Goal: Task Accomplishment & Management: Manage account settings

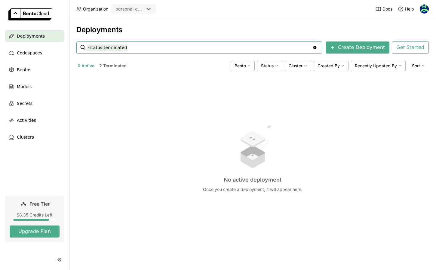
click at [118, 65] on button "2 Terminated" at bounding box center [113, 66] width 30 height 8
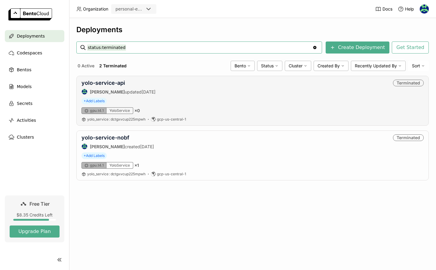
click at [173, 103] on div "+ Add Labels" at bounding box center [252, 101] width 342 height 7
click at [109, 80] on link "yolo-service-api" at bounding box center [103, 83] width 44 height 6
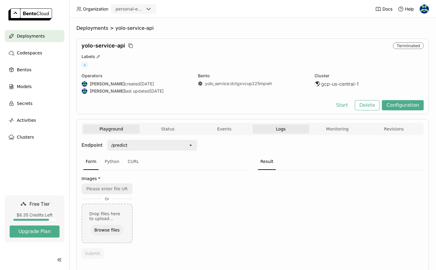
click at [289, 131] on button "Logs" at bounding box center [280, 128] width 56 height 9
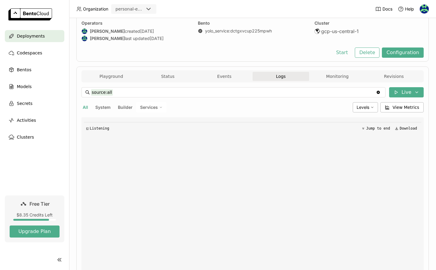
scroll to position [105, 0]
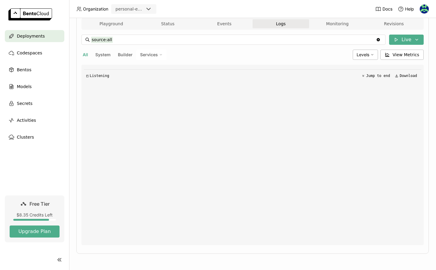
click at [289, 131] on div "◰ Listening Jump to end Download" at bounding box center [252, 155] width 337 height 180
click at [92, 73] on div "◰ Listening Jump to end Download" at bounding box center [252, 75] width 337 height 12
click at [88, 73] on div "◱ Listening Jump to end Download" at bounding box center [252, 75] width 337 height 12
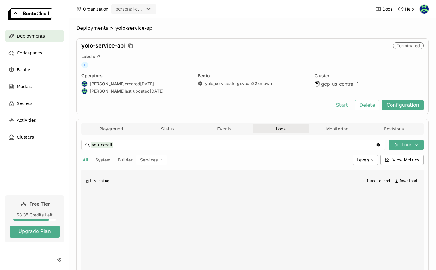
click at [101, 159] on span "System" at bounding box center [102, 159] width 15 height 5
click at [86, 160] on span "All" at bounding box center [85, 159] width 5 height 5
type input "source:all"
click at [344, 106] on button "Start" at bounding box center [341, 105] width 21 height 10
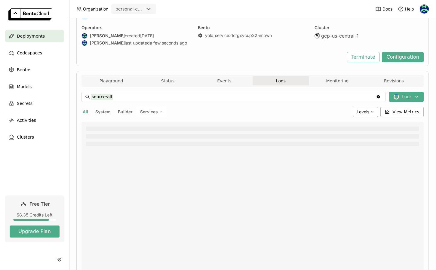
scroll to position [105, 0]
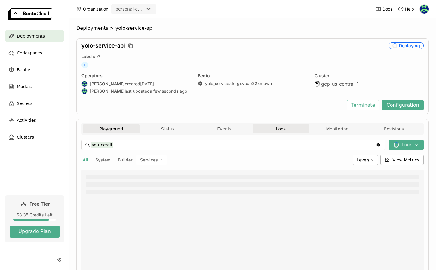
click at [99, 133] on button "Playground" at bounding box center [111, 128] width 56 height 9
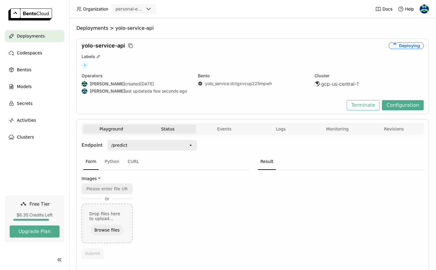
click at [165, 130] on button "Status" at bounding box center [167, 128] width 56 height 9
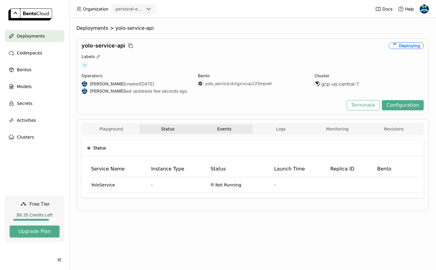
click at [225, 126] on button "Events" at bounding box center [224, 128] width 56 height 9
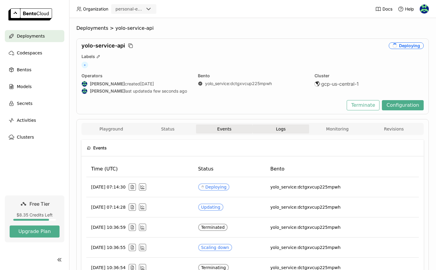
click at [272, 127] on button "Logs" at bounding box center [280, 128] width 56 height 9
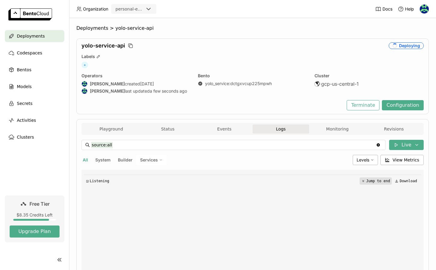
click at [364, 182] on icon at bounding box center [363, 181] width 4 height 4
click at [322, 124] on button "Monitoring" at bounding box center [337, 128] width 56 height 9
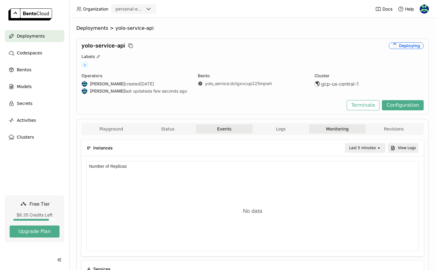
click at [224, 126] on button "Events" at bounding box center [224, 128] width 56 height 9
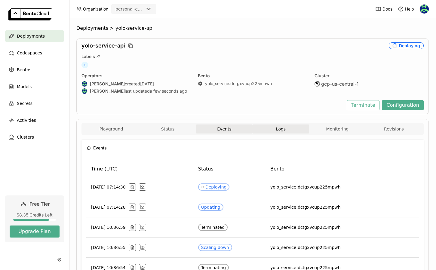
click at [272, 130] on button "Logs" at bounding box center [280, 128] width 56 height 9
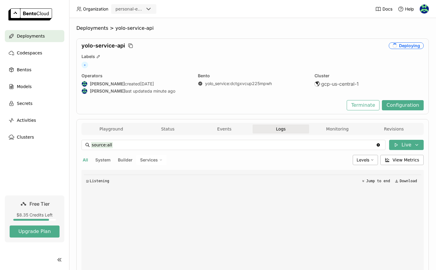
click at [37, 35] on span "Deployments" at bounding box center [31, 35] width 28 height 7
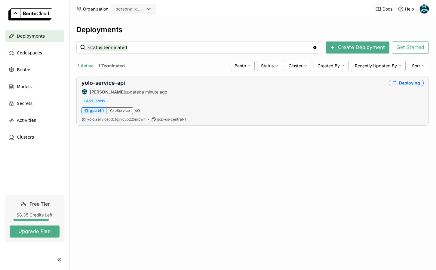
click at [365, 79] on div "yolo-service-api Indra Nugraha updated a minute ago Deploying + Add Labels gpu.…" at bounding box center [252, 101] width 352 height 50
click at [112, 84] on link "yolo-service-api" at bounding box center [103, 83] width 44 height 6
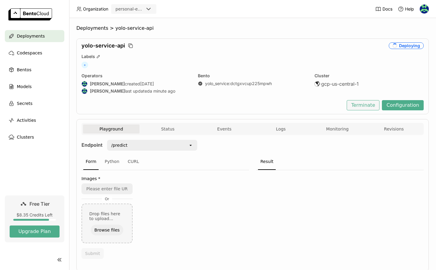
click at [370, 104] on button "Terminate" at bounding box center [363, 105] width 33 height 10
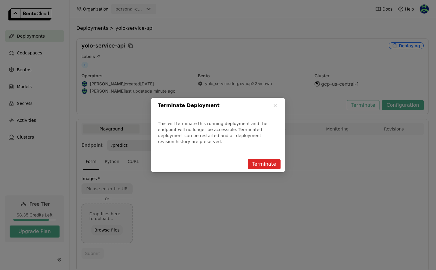
click at [266, 166] on button "Terminate" at bounding box center [264, 164] width 33 height 10
